Goal: Task Accomplishment & Management: Complete application form

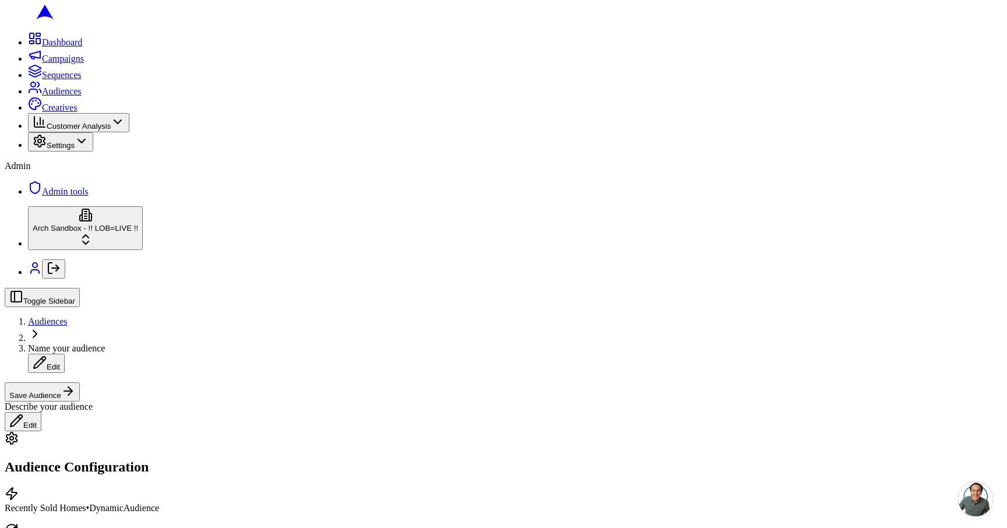
drag, startPoint x: 521, startPoint y: 99, endPoint x: 587, endPoint y: 99, distance: 65.9
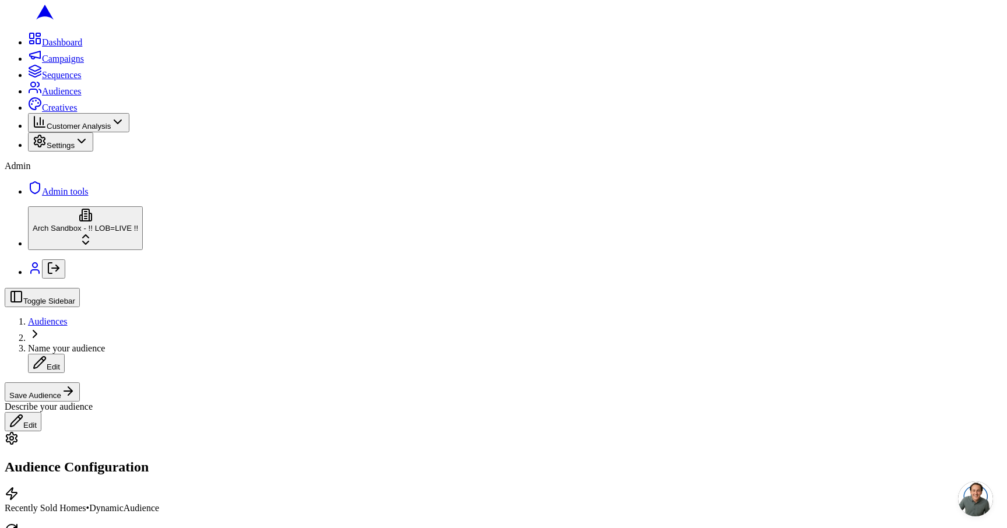
click at [52, 288] on button "Toggle Sidebar" at bounding box center [42, 297] width 75 height 19
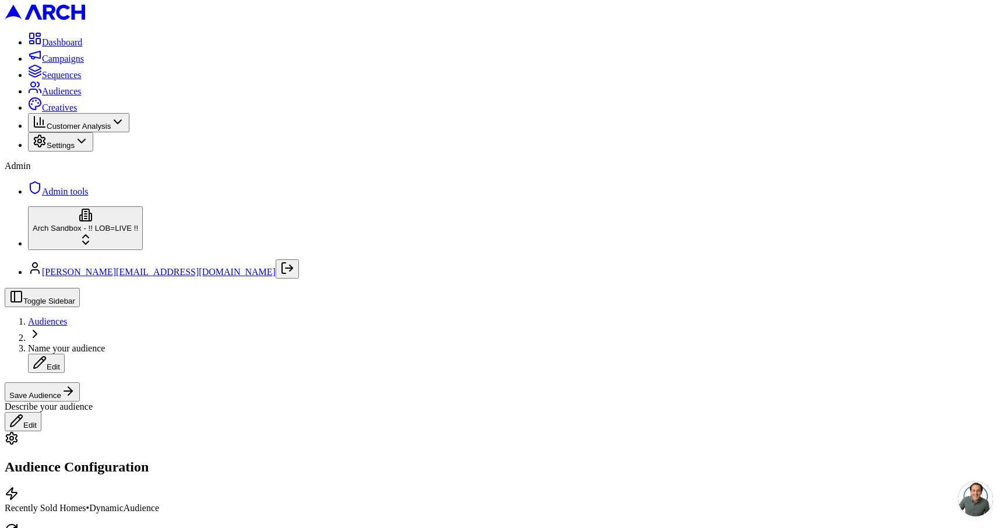
click at [63, 150] on span "Settings" at bounding box center [61, 145] width 28 height 9
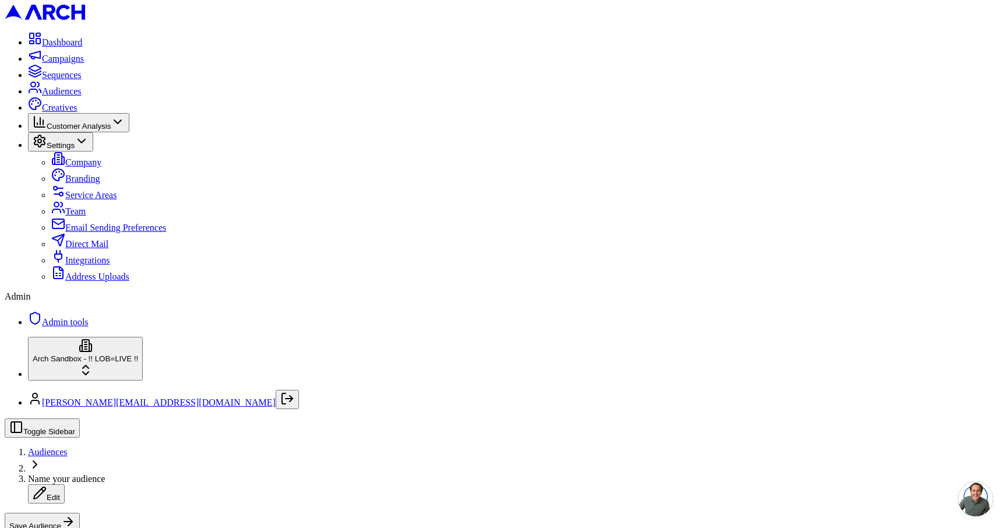
click at [65, 167] on span "Company" at bounding box center [83, 162] width 36 height 10
click at [131, 491] on html "Dashboard Campaigns Sequences Audiences Creatives Customer Analysis Settings Co…" at bounding box center [503, 328] width 1007 height 656
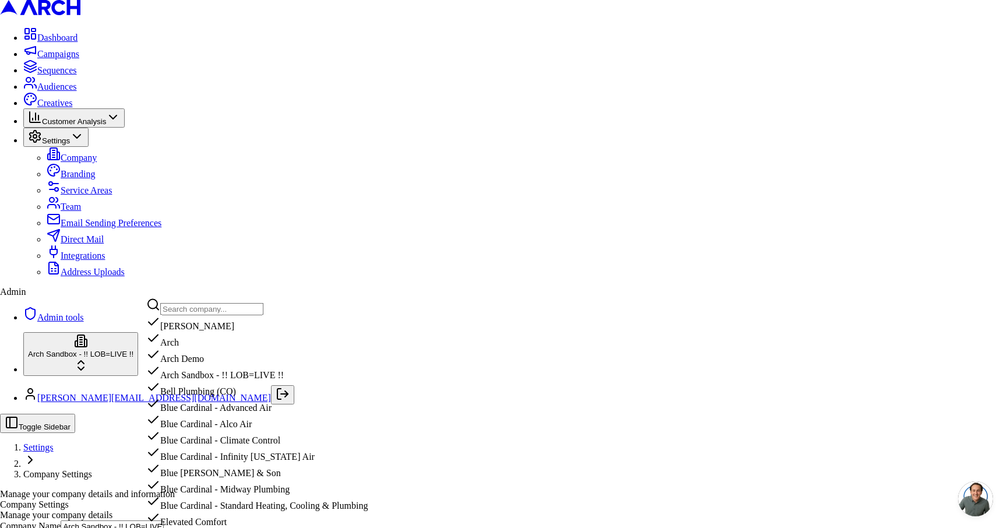
scroll to position [1050, 0]
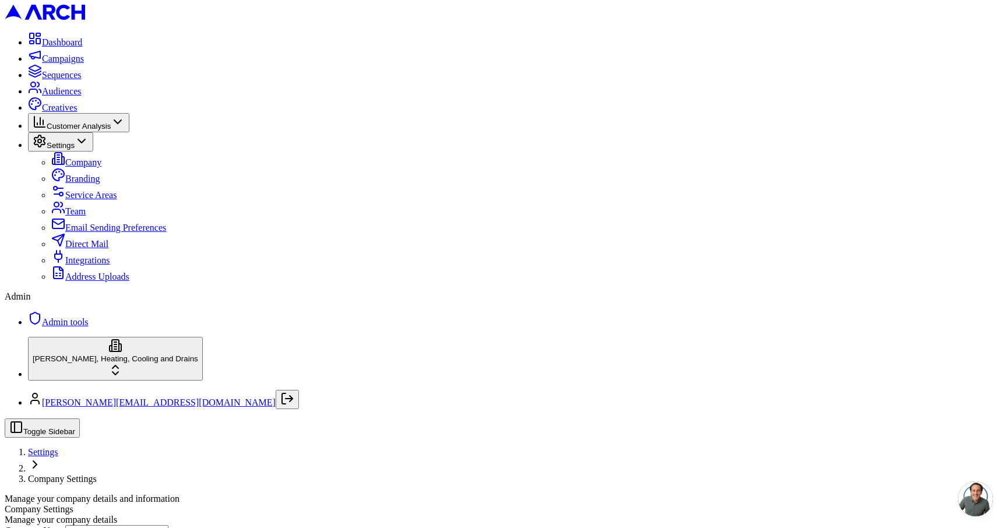
click at [55, 96] on span "Audiences" at bounding box center [62, 91] width 40 height 10
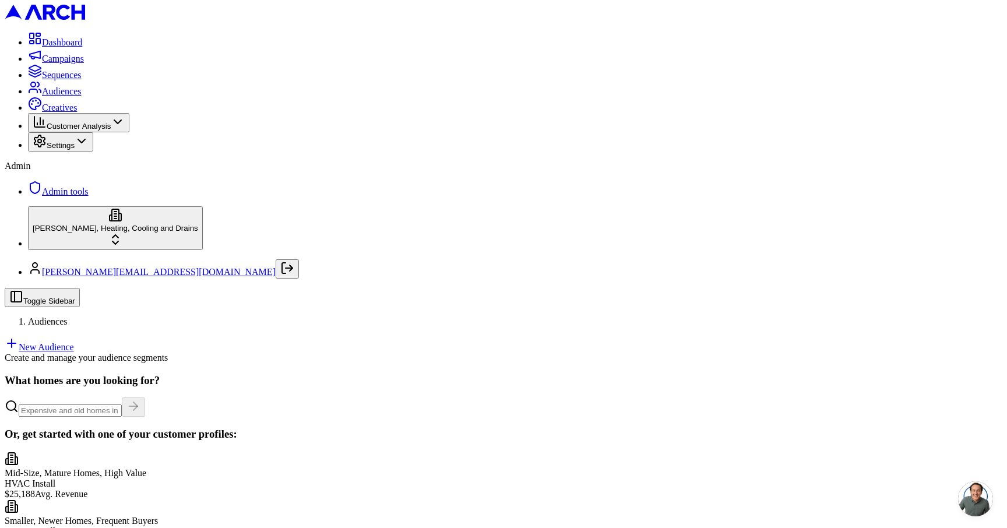
click at [74, 342] on link "New Audience" at bounding box center [39, 347] width 69 height 10
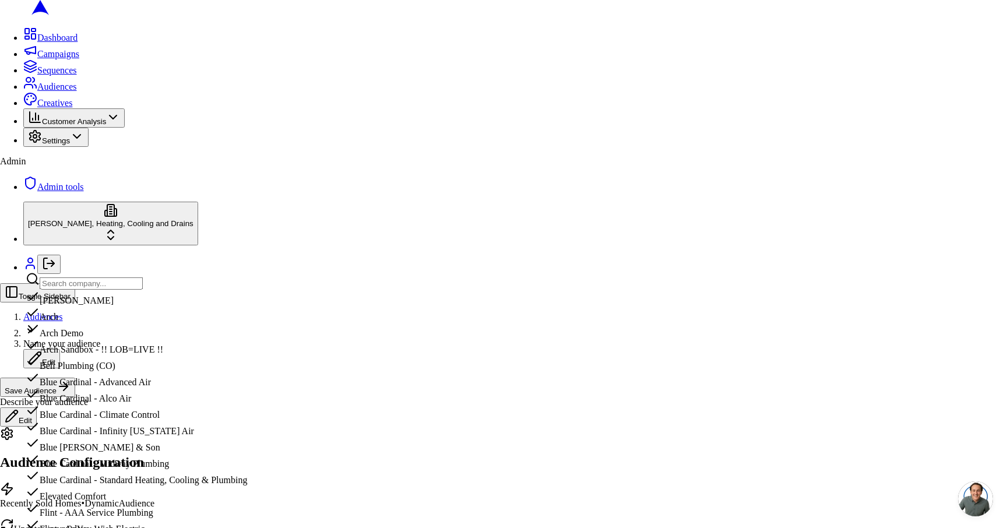
scroll to position [1058, 0]
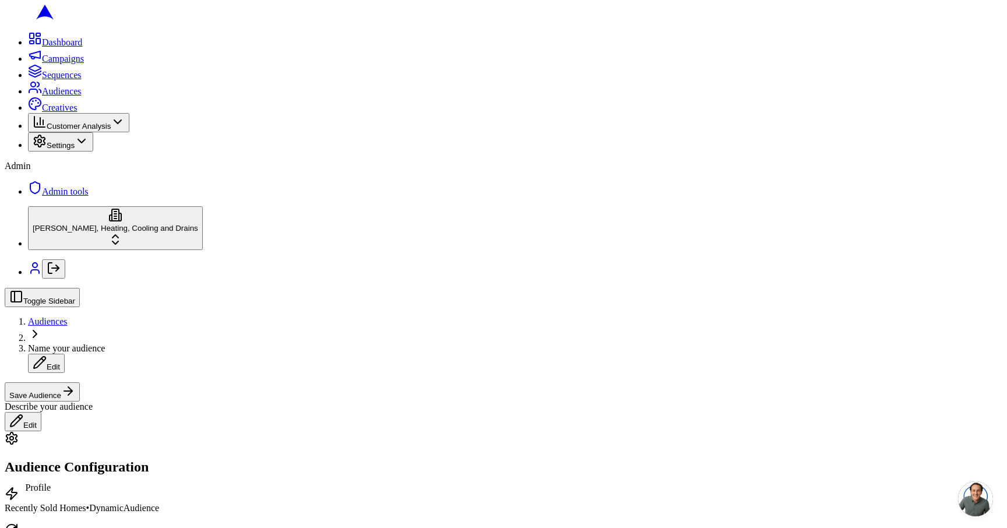
click at [28, 277] on link at bounding box center [35, 272] width 14 height 10
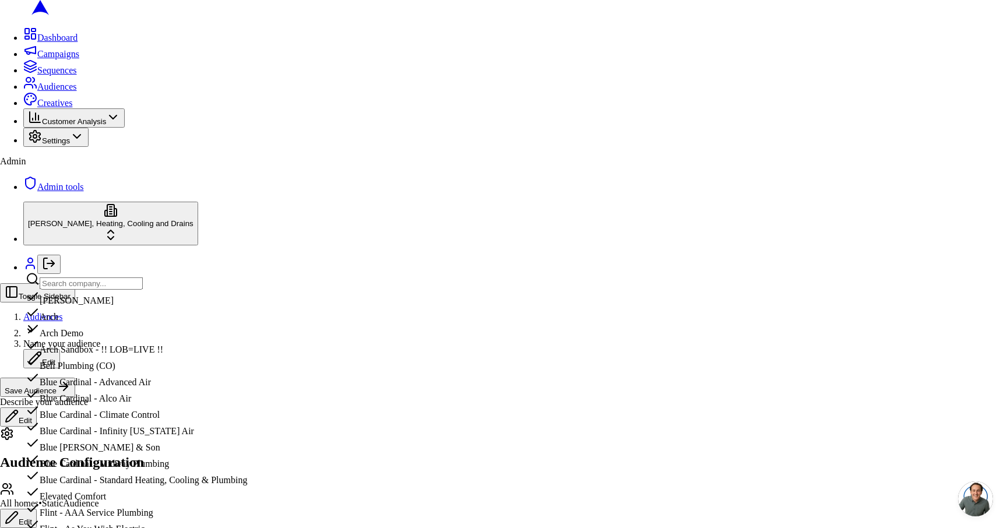
scroll to position [1052, 0]
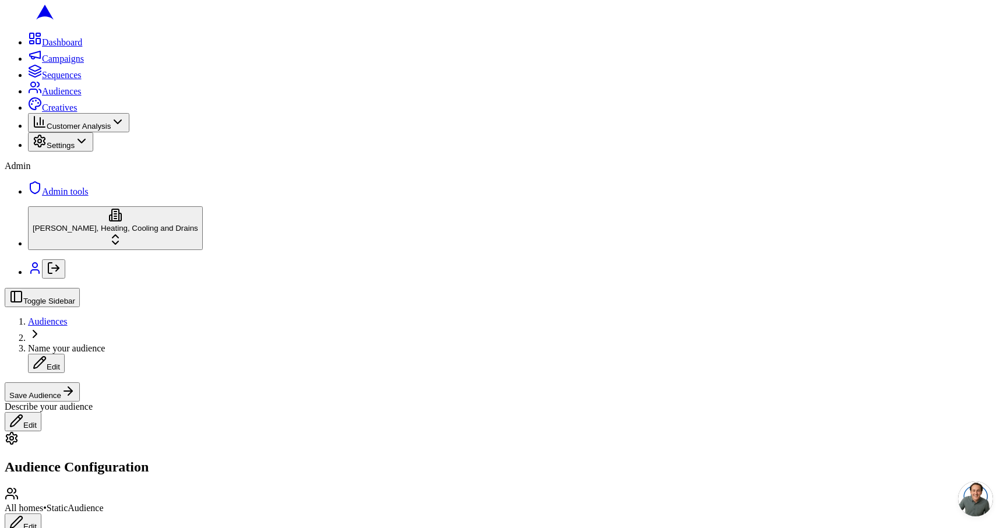
click at [68, 317] on span "Audiences" at bounding box center [48, 322] width 40 height 10
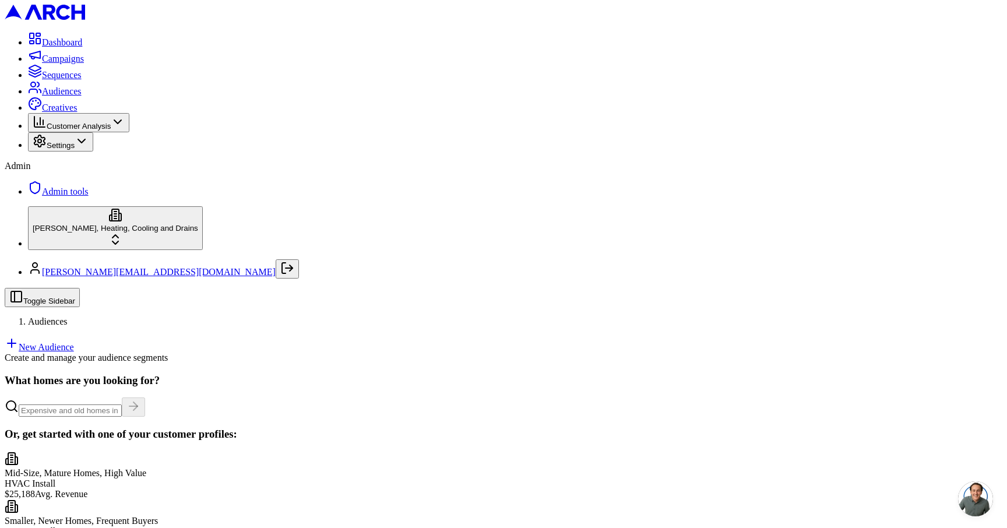
click at [74, 342] on link "New Audience" at bounding box center [39, 347] width 69 height 10
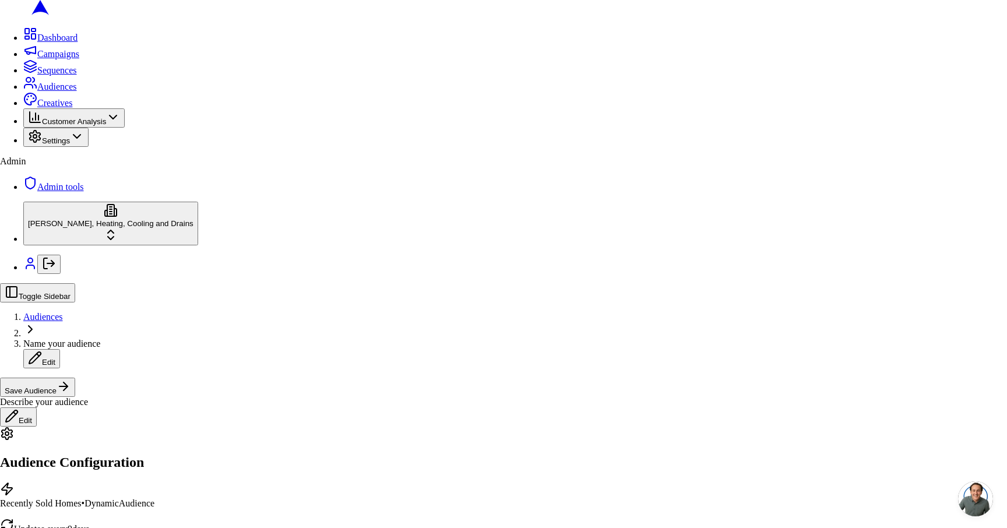
scroll to position [22, 0]
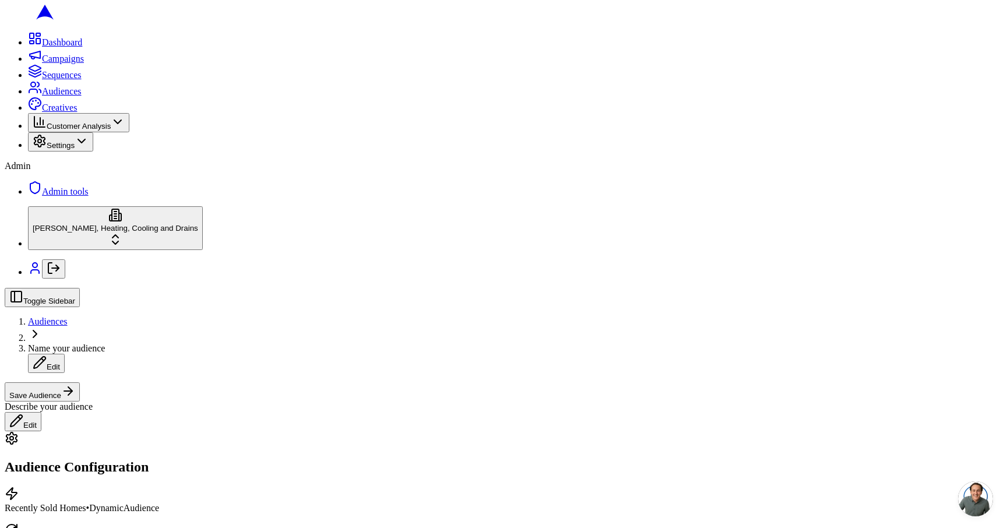
scroll to position [0, 0]
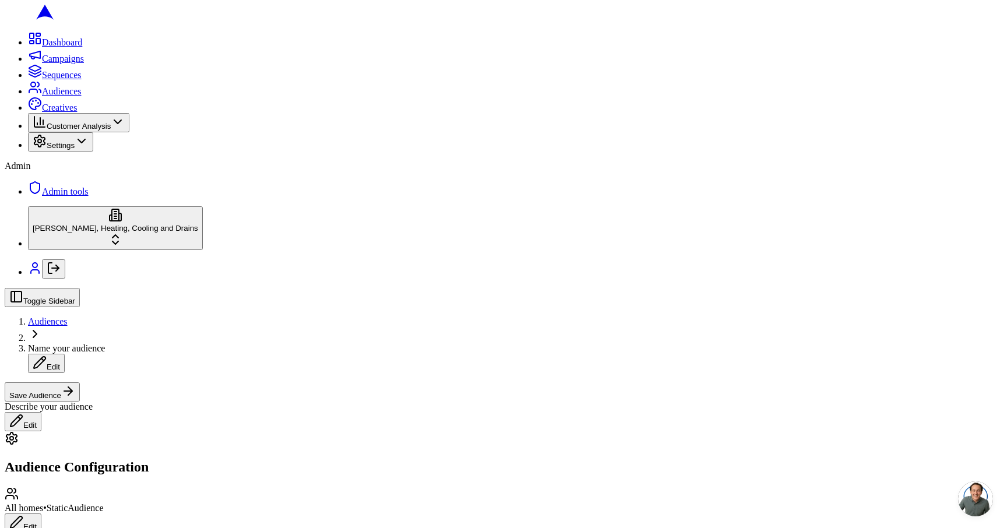
scroll to position [339, 0]
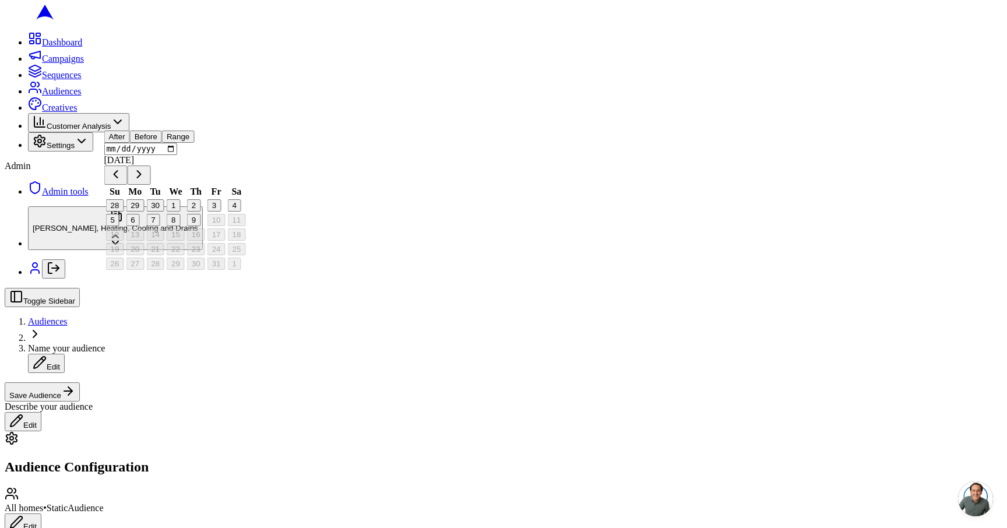
click at [128, 185] on button "Go to previous month" at bounding box center [115, 175] width 23 height 19
click at [160, 226] on button "9" at bounding box center [152, 220] width 13 height 12
type input "[DATE]"
click at [130, 143] on button "After" at bounding box center [117, 137] width 26 height 12
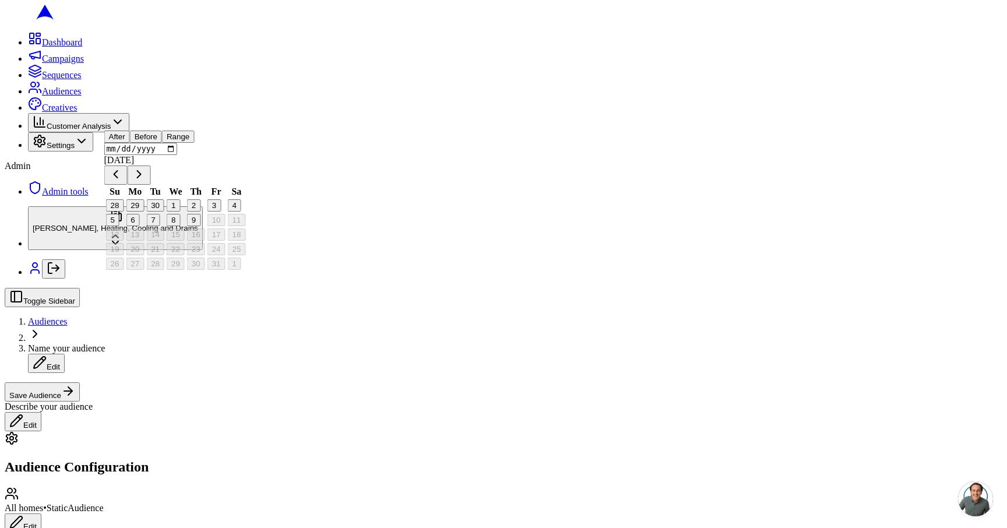
click at [128, 185] on button "Go to previous month" at bounding box center [115, 175] width 23 height 19
click at [162, 143] on button "Before" at bounding box center [146, 137] width 32 height 12
click at [130, 143] on button "After" at bounding box center [117, 137] width 26 height 12
click at [160, 226] on button "9" at bounding box center [152, 220] width 13 height 12
type input "[DATE]"
